Goal: Information Seeking & Learning: Learn about a topic

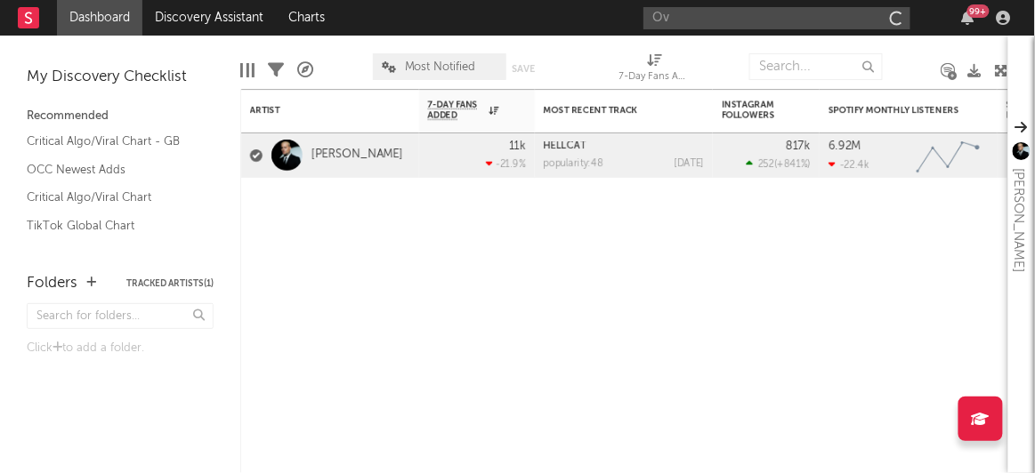
type input "Ovi"
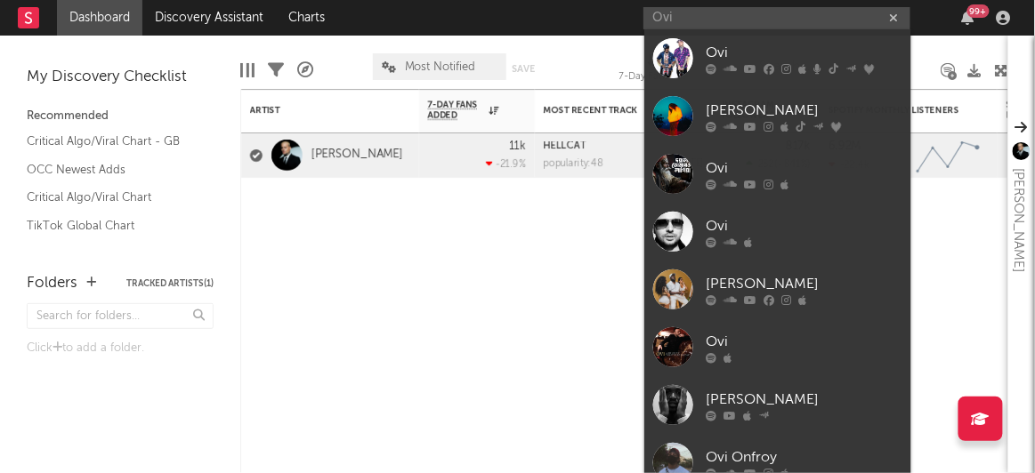
click at [682, 53] on div at bounding box center [673, 58] width 40 height 40
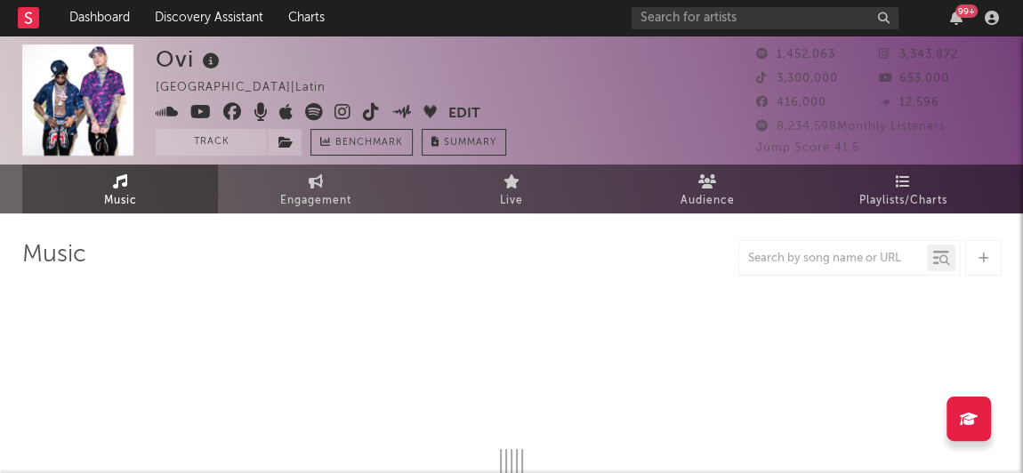
select select "6m"
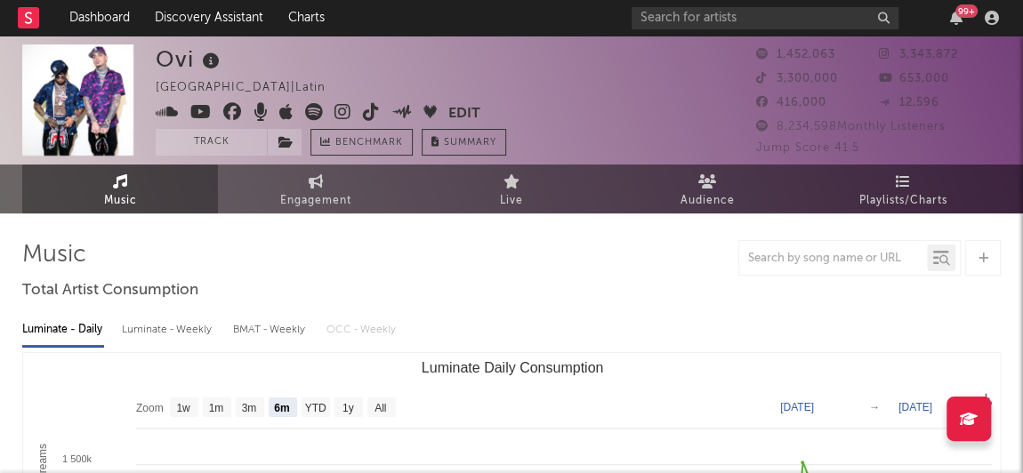
click at [853, 184] on link "Playlists/Charts" at bounding box center [903, 189] width 196 height 49
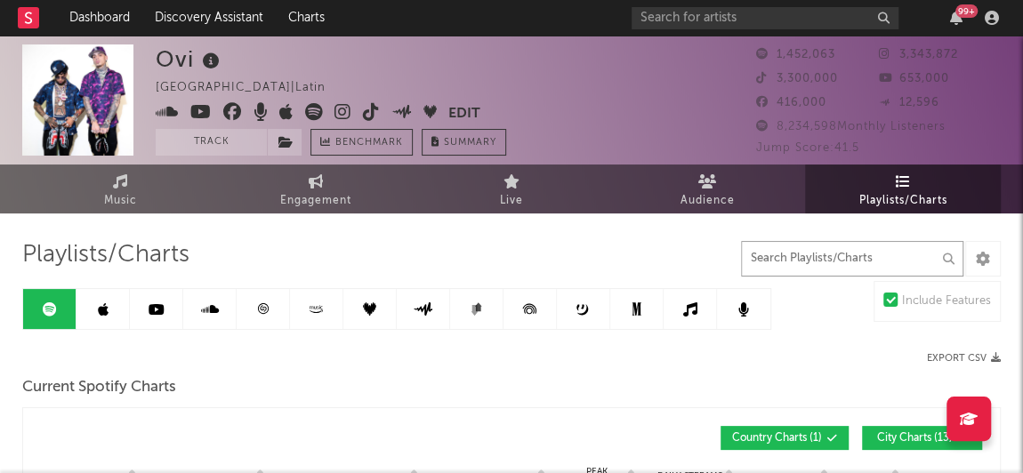
click at [811, 257] on input "text" at bounding box center [852, 259] width 222 height 36
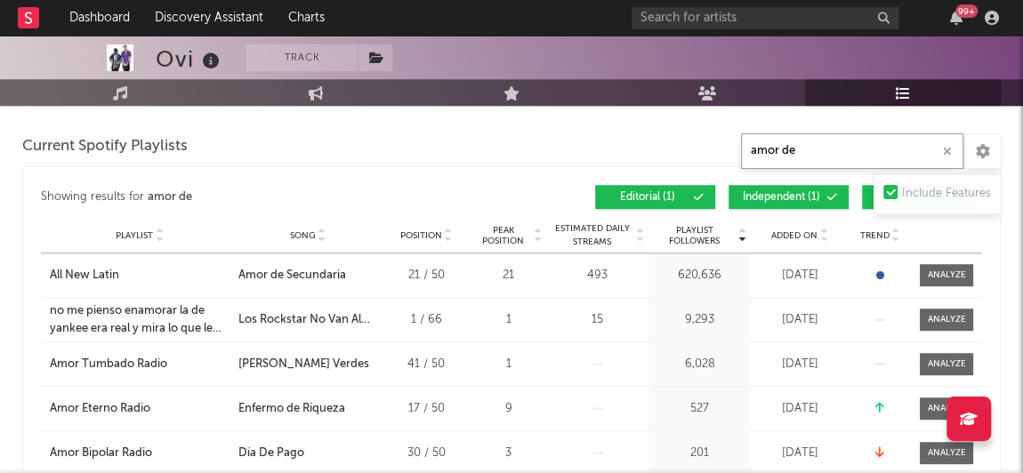
scroll to position [744, 0]
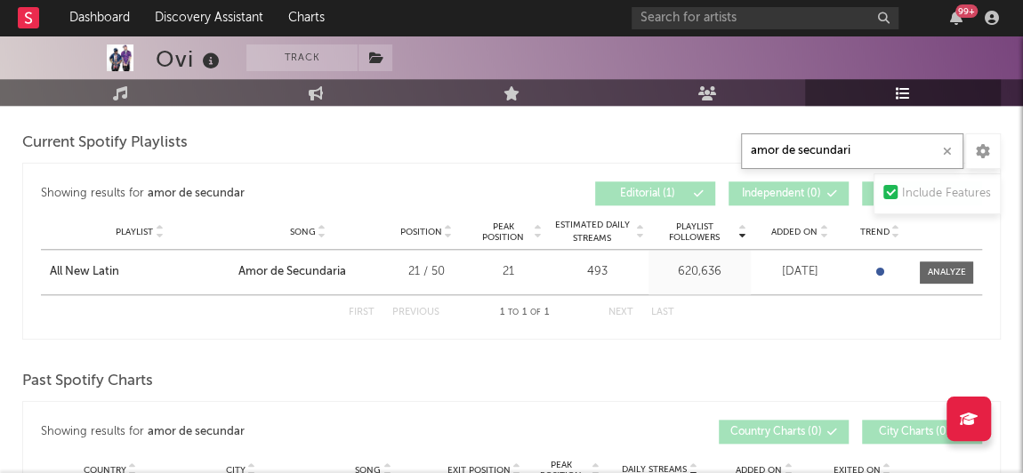
type input "amor de secundaria"
click at [952, 149] on button "button" at bounding box center [947, 151] width 14 height 17
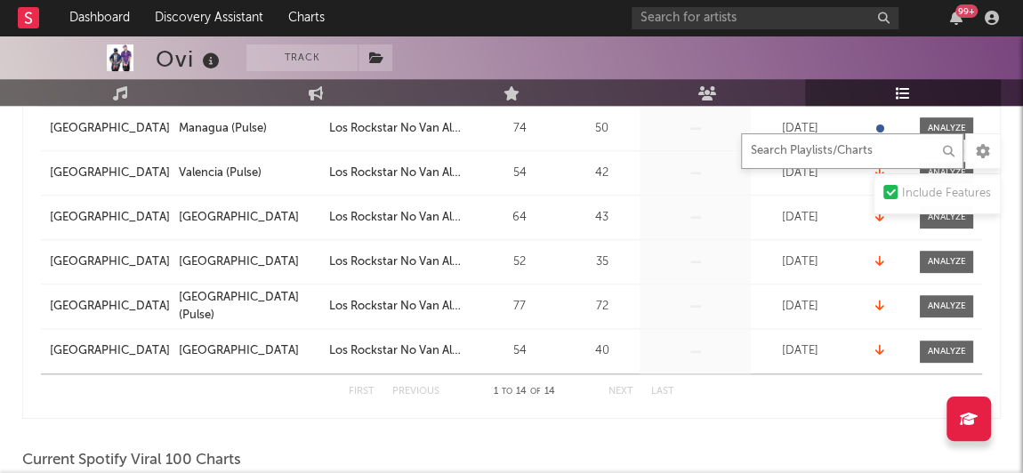
scroll to position [1310, 0]
